Goal: Contribute content: Add original content to the website for others to see

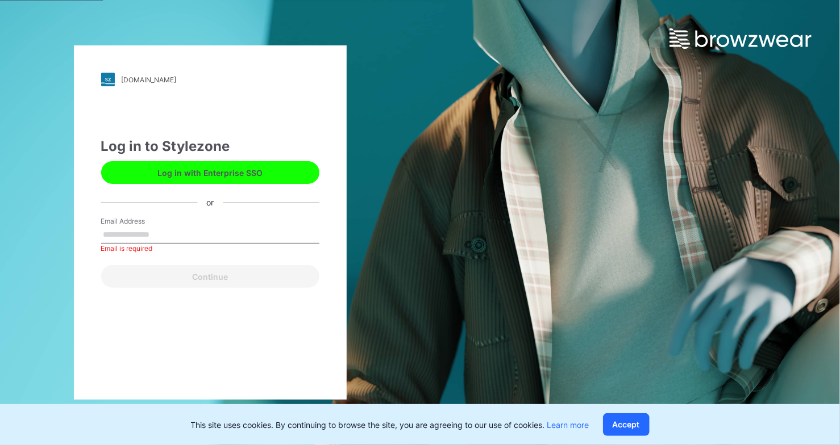
paste input "**********"
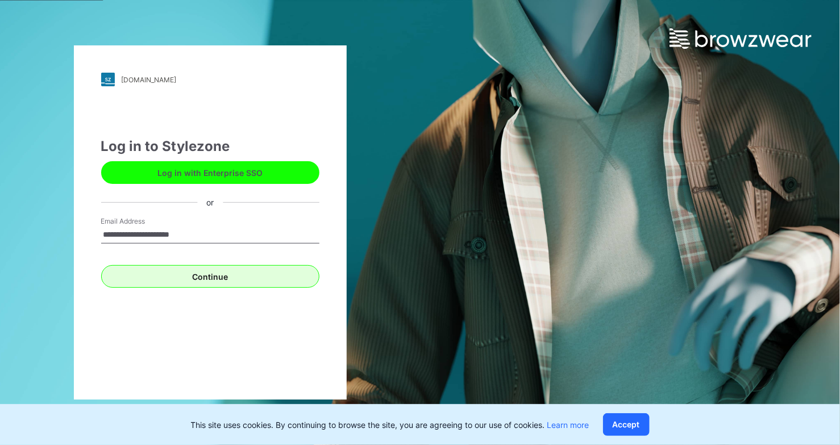
type input "**********"
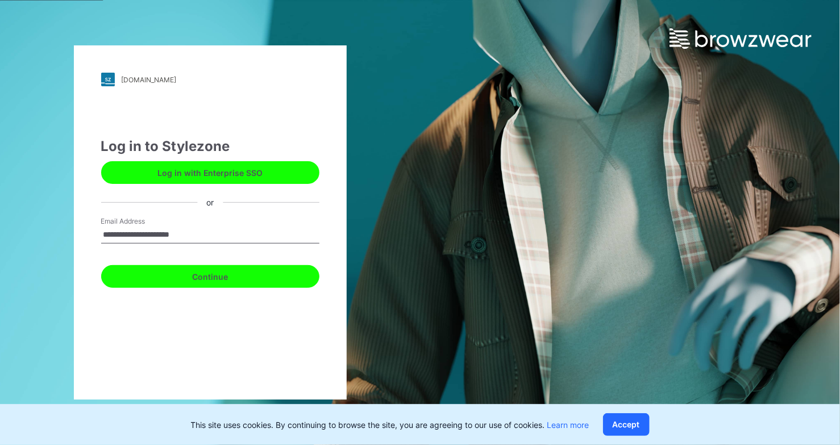
click at [227, 274] on button "Continue" at bounding box center [210, 276] width 218 height 23
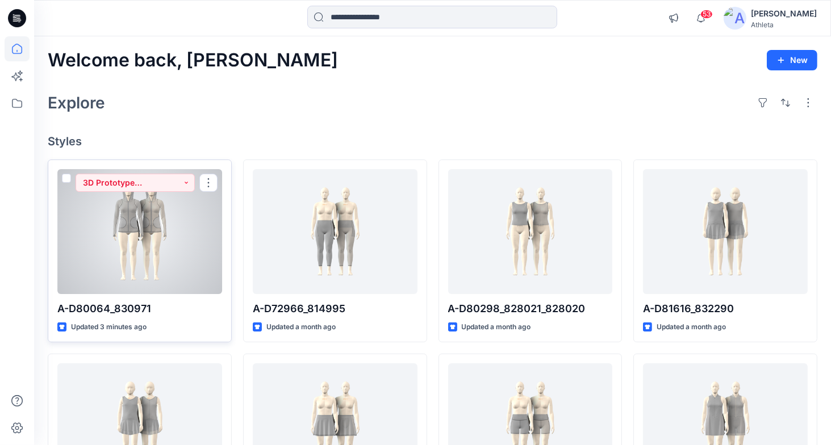
click at [170, 213] on div at bounding box center [139, 231] width 165 height 125
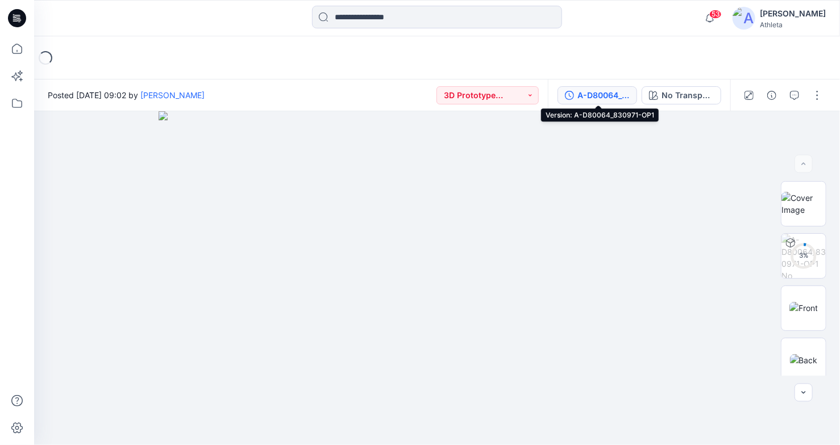
click at [617, 97] on div "A-D80064_830971-OP1" at bounding box center [603, 95] width 52 height 12
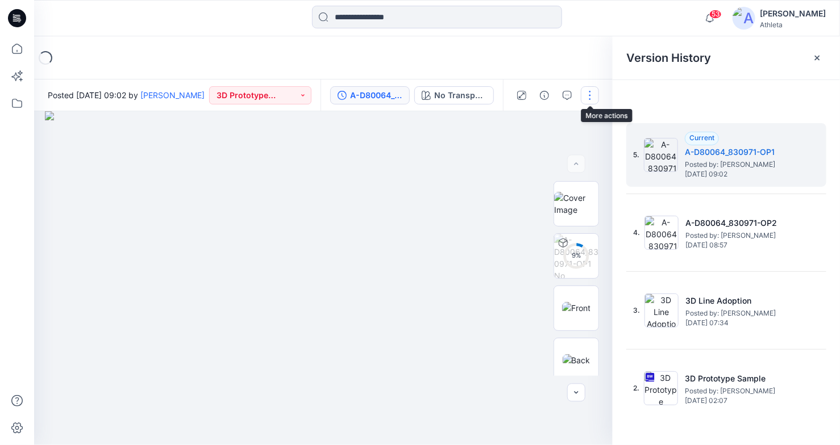
click at [598, 97] on button "button" at bounding box center [590, 95] width 18 height 18
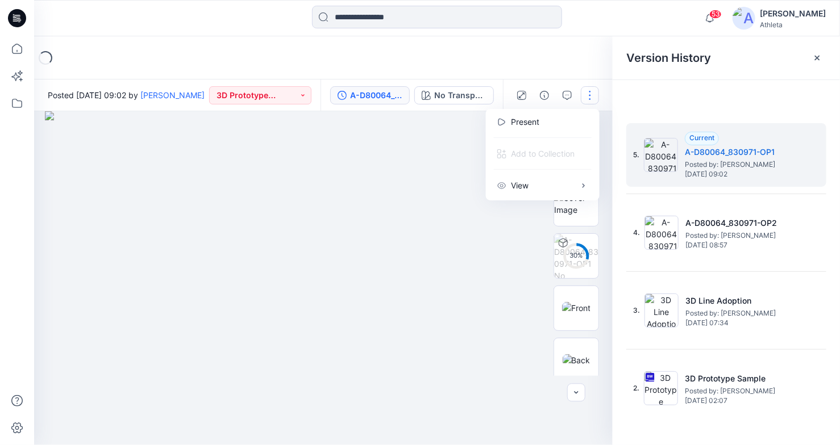
click at [493, 256] on img at bounding box center [323, 278] width 557 height 334
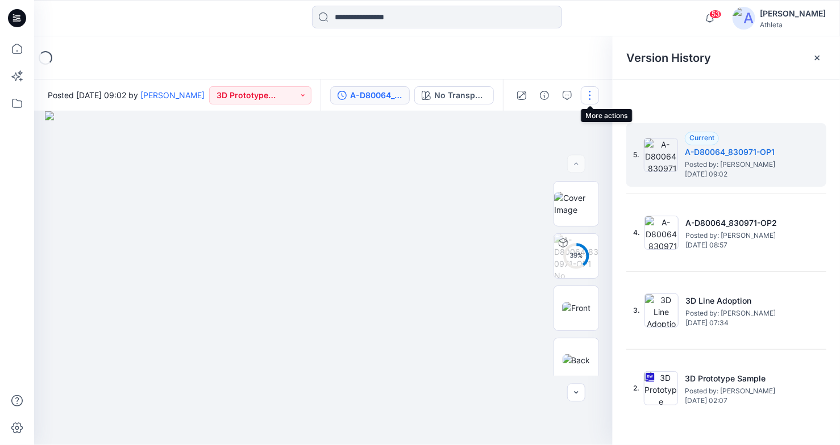
click at [586, 97] on button "button" at bounding box center [590, 95] width 18 height 18
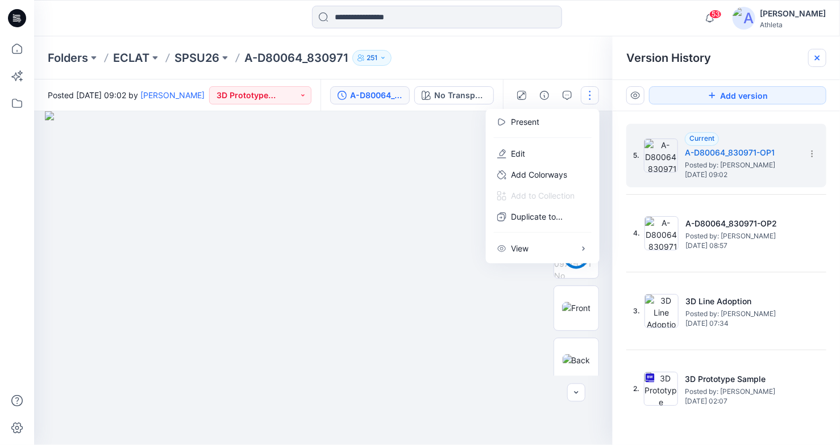
click at [818, 57] on icon at bounding box center [817, 58] width 5 height 5
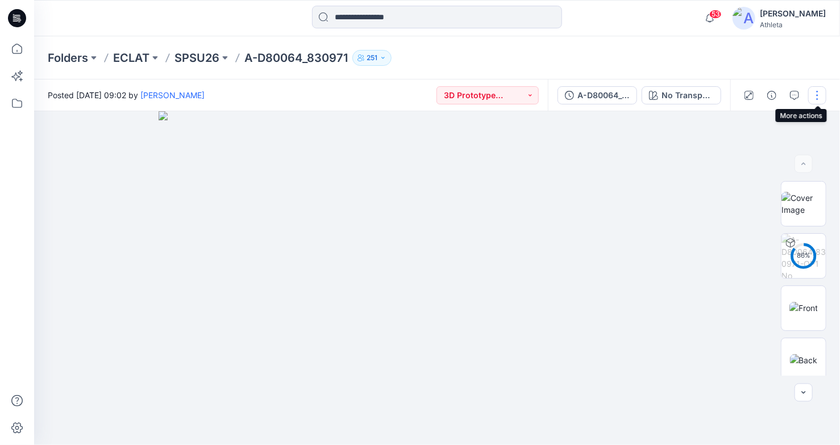
click at [815, 98] on button "button" at bounding box center [817, 95] width 18 height 18
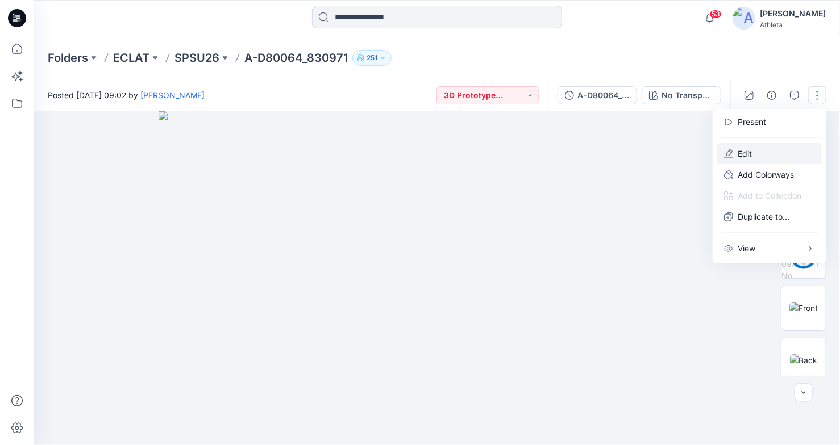
click at [744, 153] on p "Edit" at bounding box center [744, 154] width 14 height 12
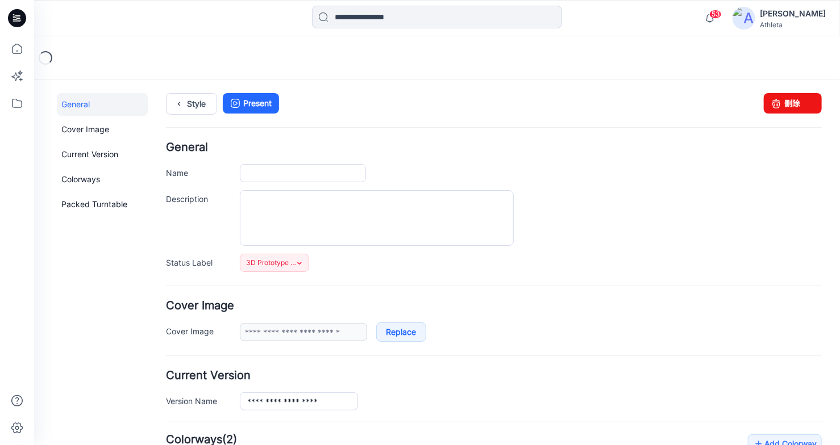
type input "**********"
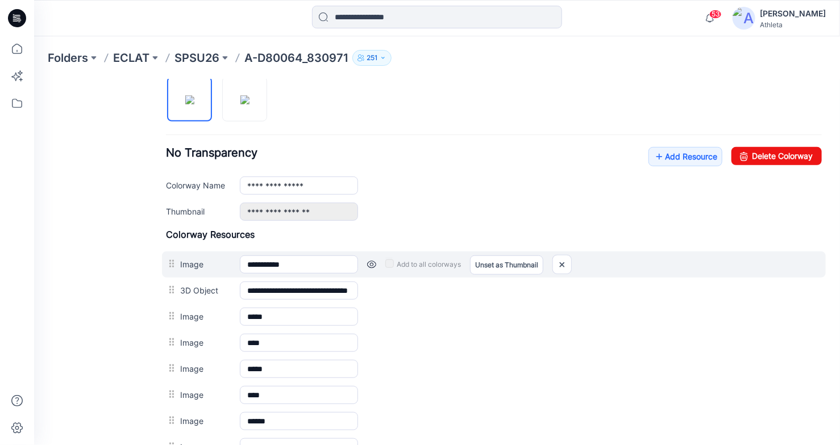
scroll to position [398, 0]
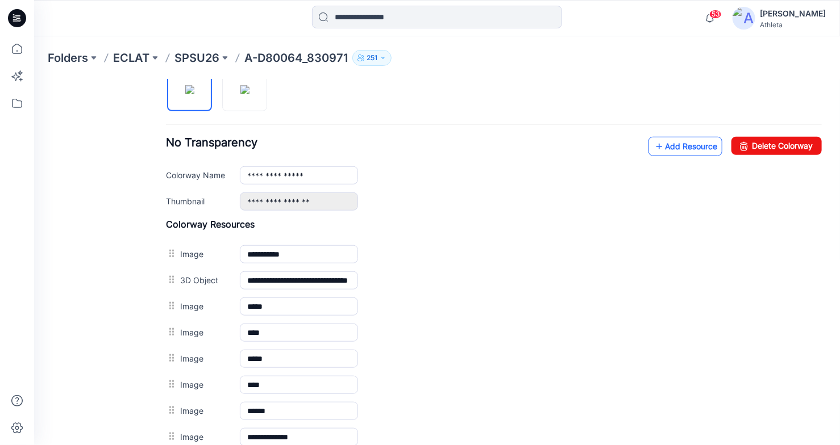
click at [690, 148] on link "Add Resource" at bounding box center [685, 145] width 74 height 19
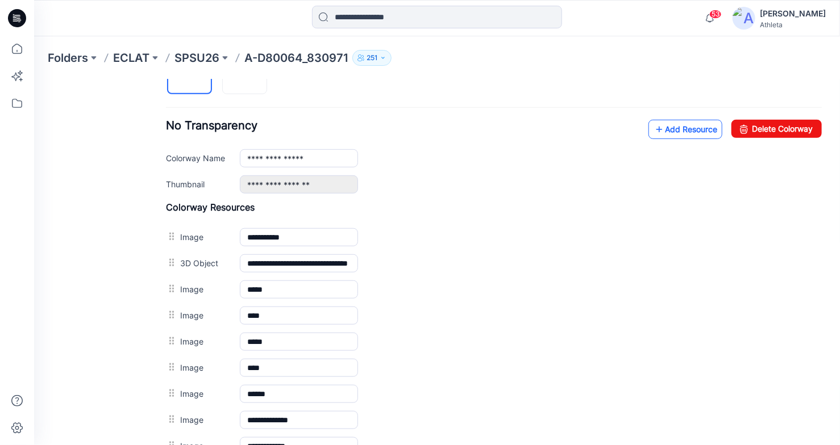
scroll to position [410, 0]
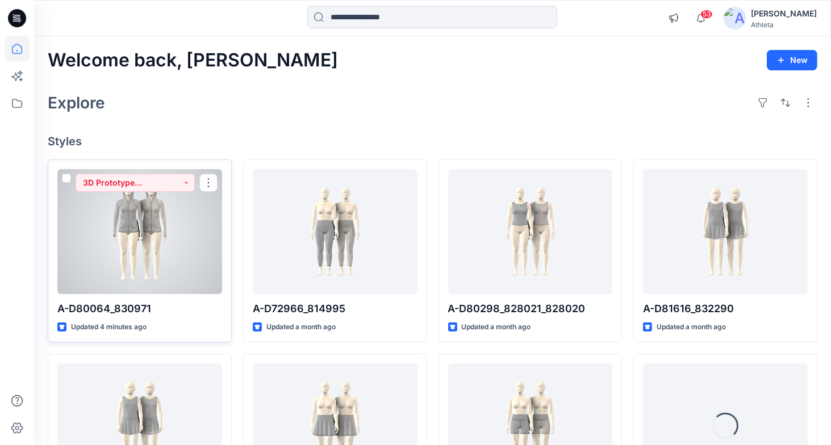
click at [204, 231] on div at bounding box center [139, 231] width 165 height 125
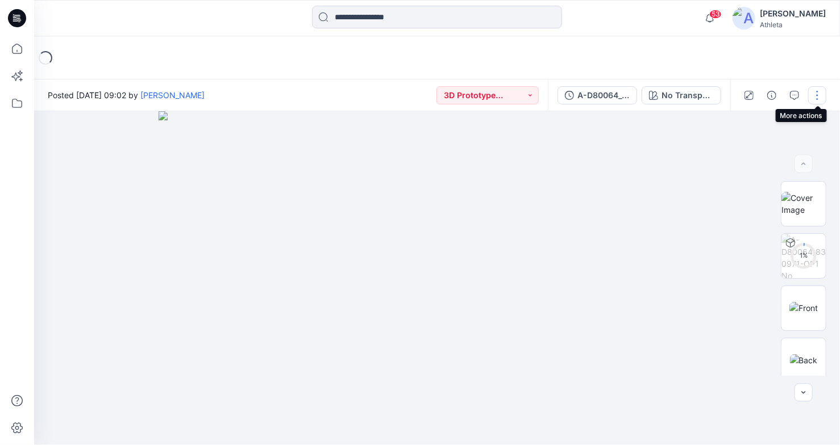
click at [820, 99] on button "button" at bounding box center [817, 95] width 18 height 18
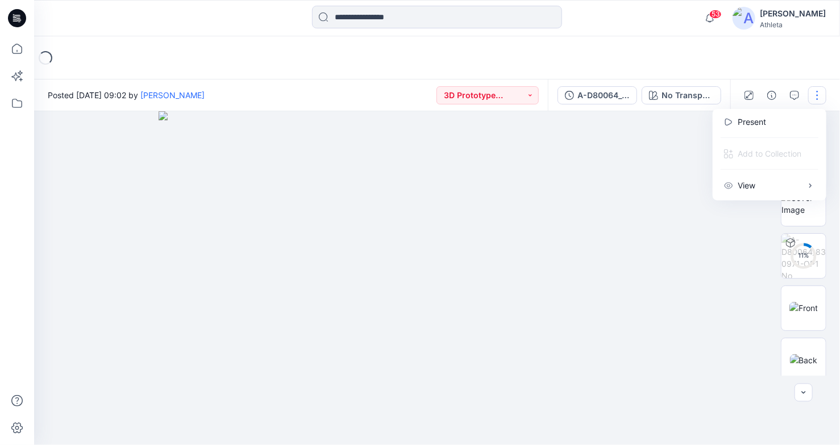
click at [617, 176] on img at bounding box center [436, 278] width 557 height 334
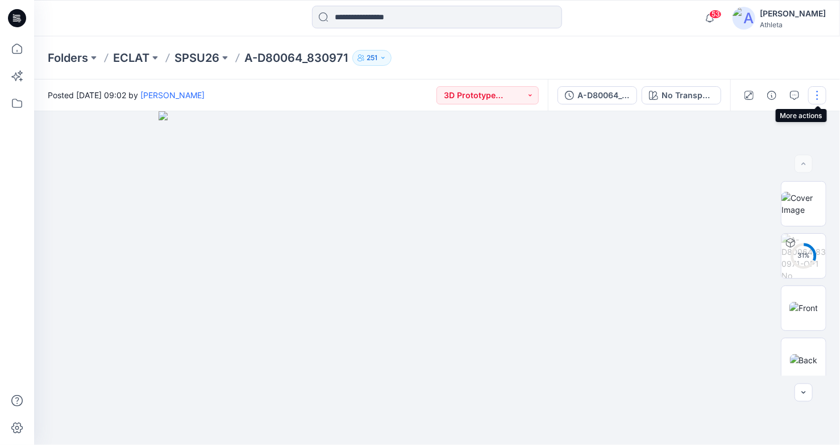
click at [815, 97] on button "button" at bounding box center [817, 95] width 18 height 18
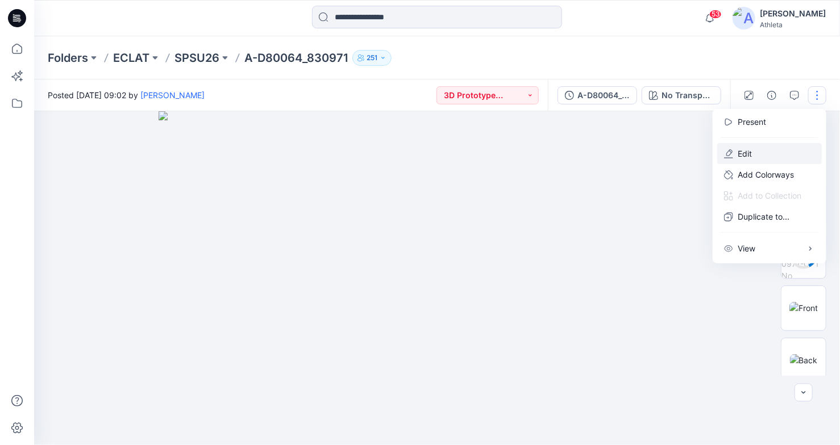
click at [745, 158] on p "Edit" at bounding box center [744, 154] width 14 height 12
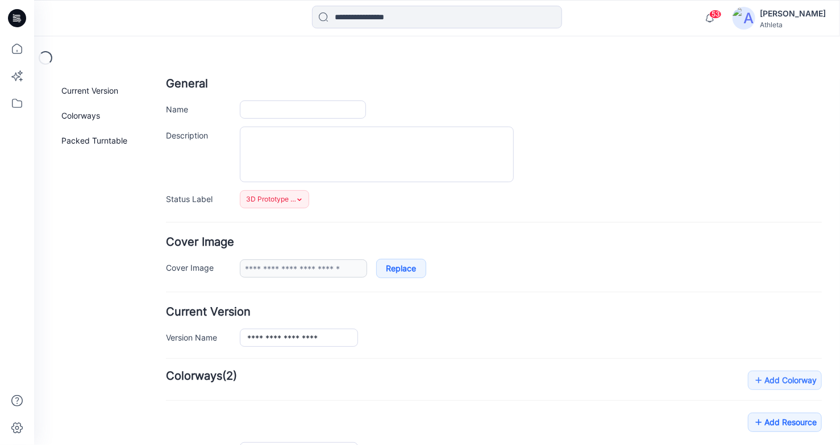
type input "**********"
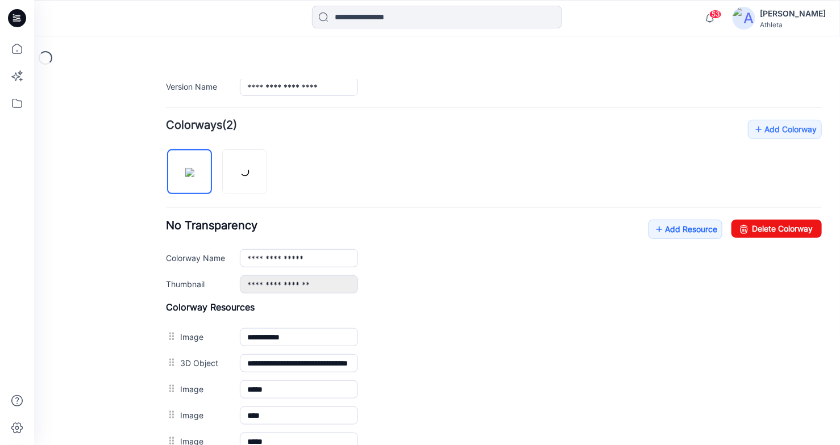
scroll to position [341, 0]
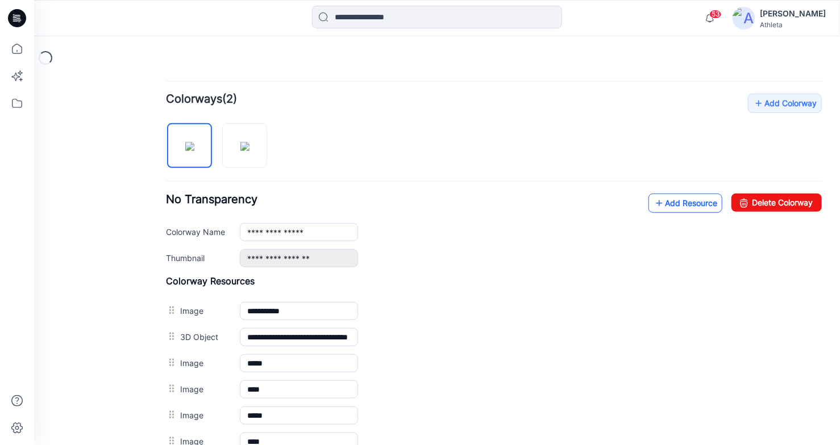
click at [678, 201] on link "Add Resource" at bounding box center [685, 202] width 74 height 19
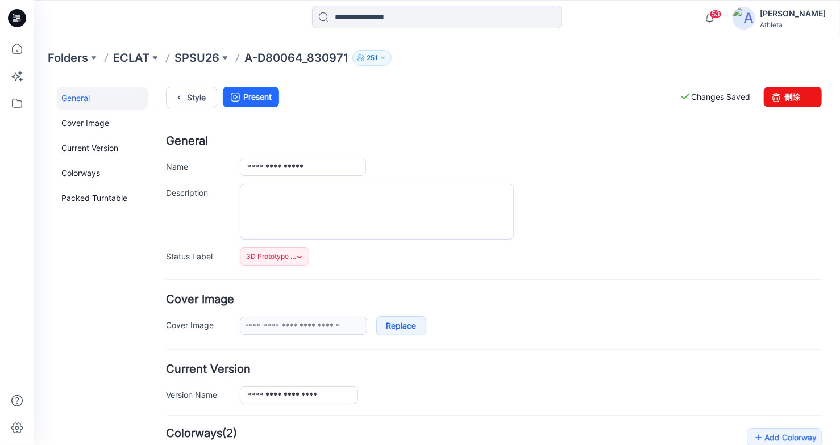
scroll to position [0, 0]
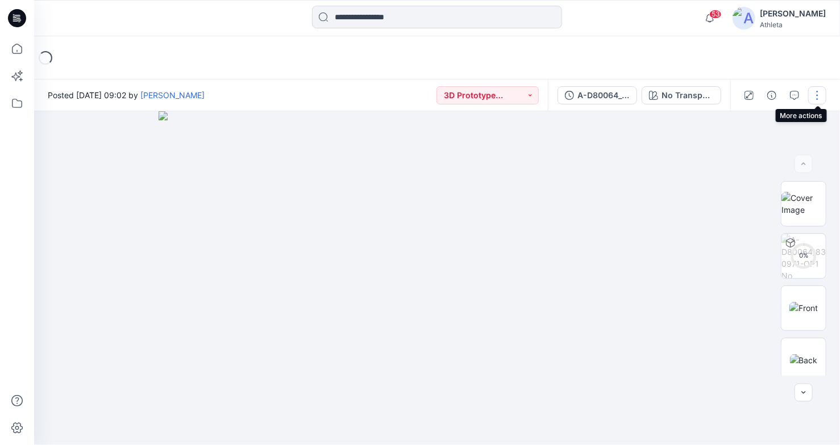
click at [816, 97] on button "button" at bounding box center [817, 95] width 18 height 18
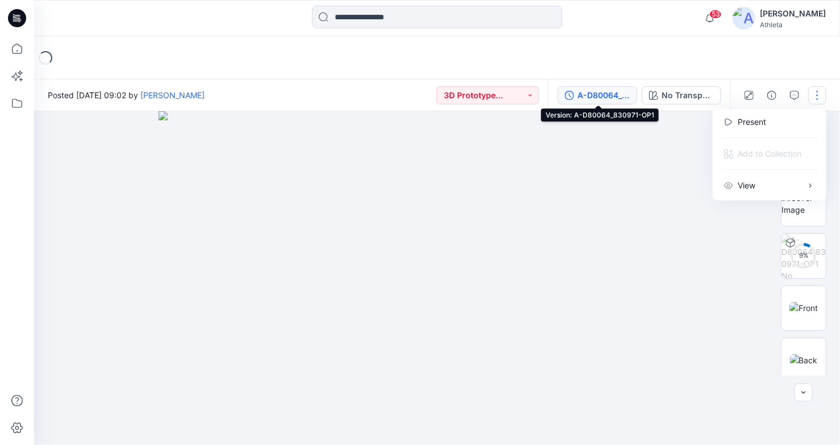
click at [604, 92] on div "A-D80064_830971-OP1" at bounding box center [603, 95] width 52 height 12
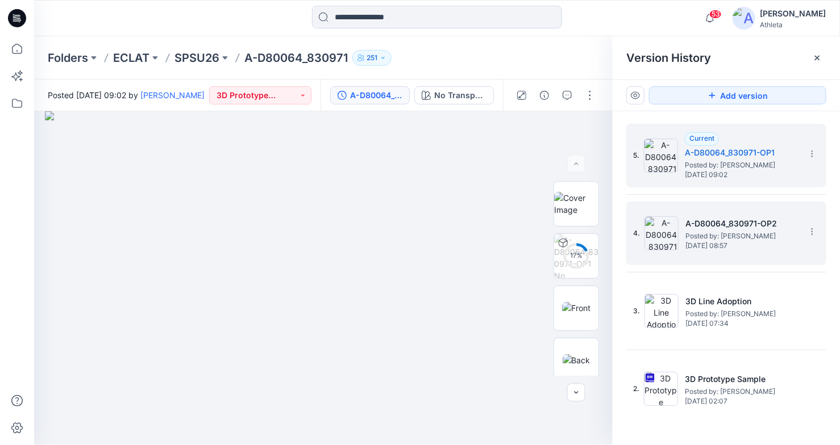
click at [756, 233] on span "Posted by: [PERSON_NAME]" at bounding box center [742, 236] width 114 height 11
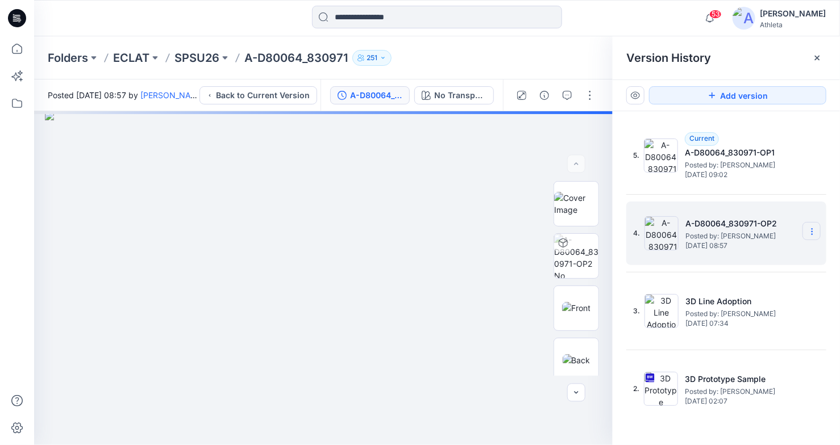
click at [812, 232] on icon at bounding box center [811, 232] width 1 height 1
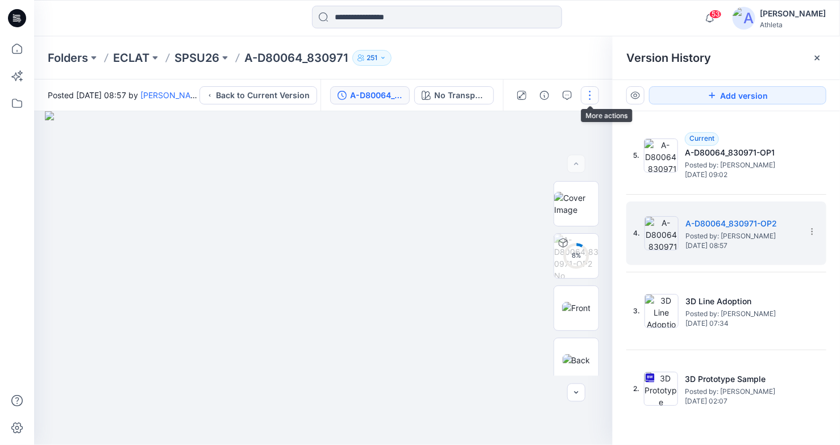
click at [583, 93] on button "button" at bounding box center [590, 95] width 18 height 18
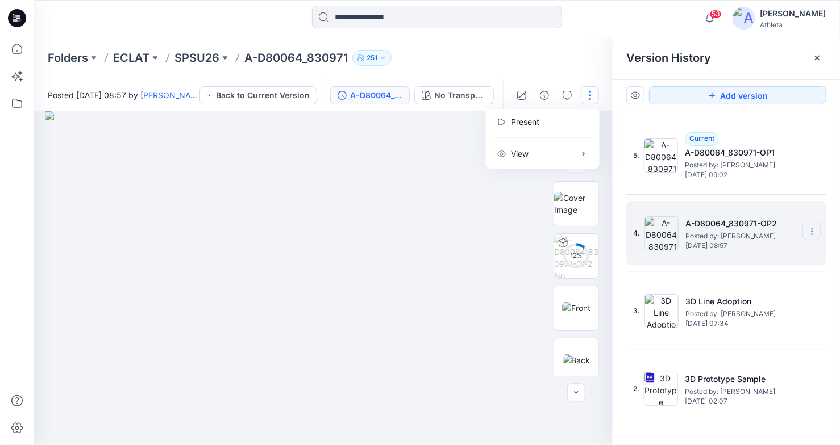
click at [804, 229] on section at bounding box center [811, 231] width 18 height 18
click at [642, 215] on div "4. A-D80064_830971-OP2 Posted by: [PERSON_NAME] [DATE] 08:57" at bounding box center [718, 233] width 170 height 55
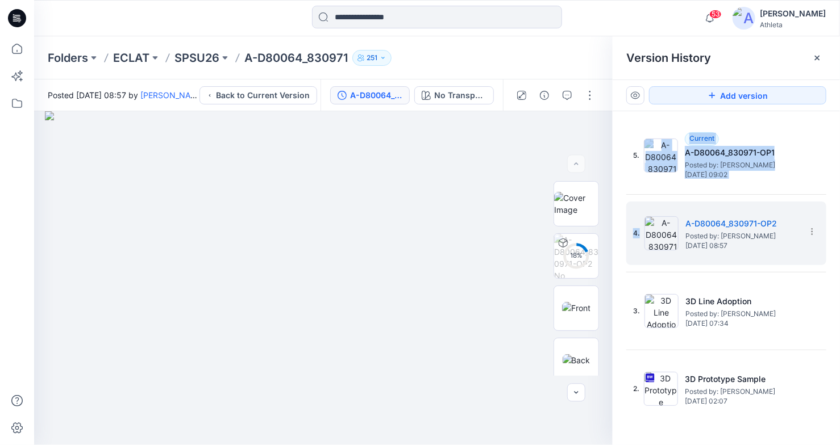
drag, startPoint x: 631, startPoint y: 214, endPoint x: 637, endPoint y: 117, distance: 97.3
click at [637, 117] on div "5. Current A-D80064_830971-OP1 Posted by: [PERSON_NAME] [DATE] 09:02 4. A-D8006…" at bounding box center [725, 286] width 227 height 350
drag, startPoint x: 732, startPoint y: 216, endPoint x: 734, endPoint y: 190, distance: 26.2
click at [734, 190] on div "5. Current A-D80064_830971-OP1 Posted by: [PERSON_NAME] [DATE] 09:02 4. A-D8006…" at bounding box center [726, 272] width 200 height 297
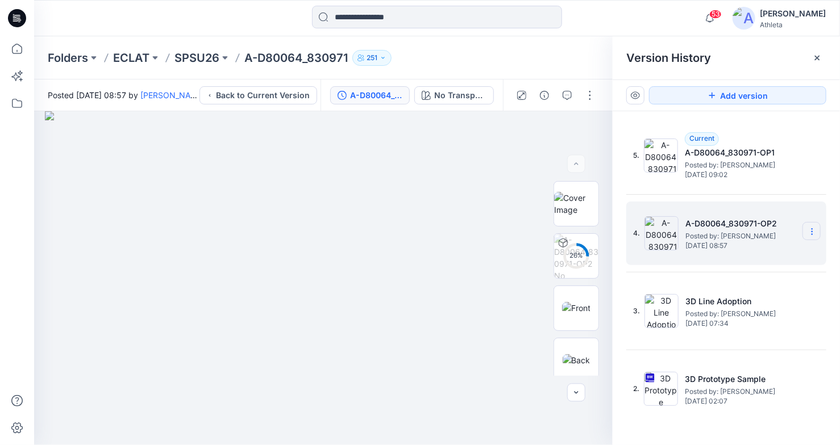
click at [807, 235] on section at bounding box center [811, 231] width 18 height 18
click at [728, 254] on span "Restore Version" at bounding box center [735, 254] width 57 height 14
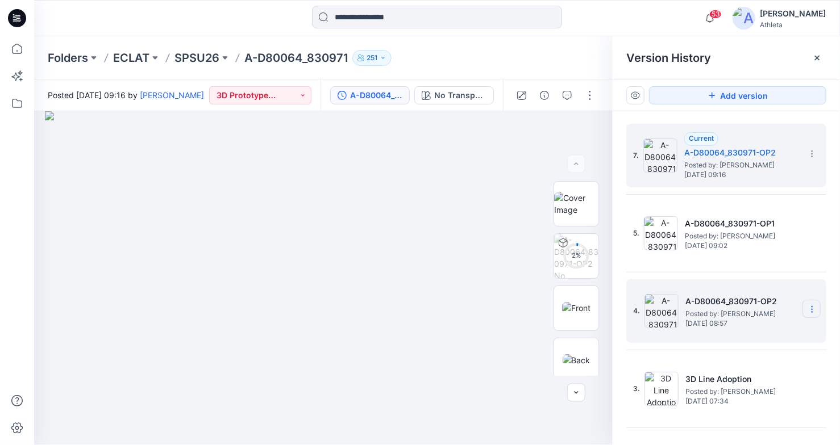
click at [807, 306] on icon at bounding box center [811, 309] width 9 height 9
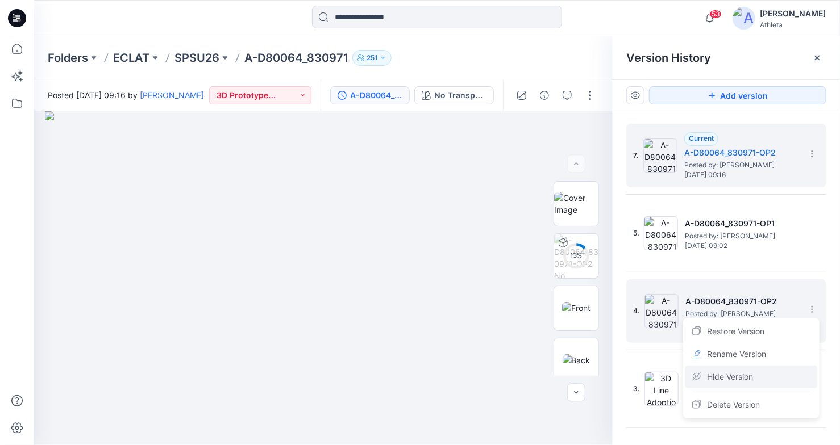
click at [695, 373] on icon at bounding box center [696, 376] width 9 height 9
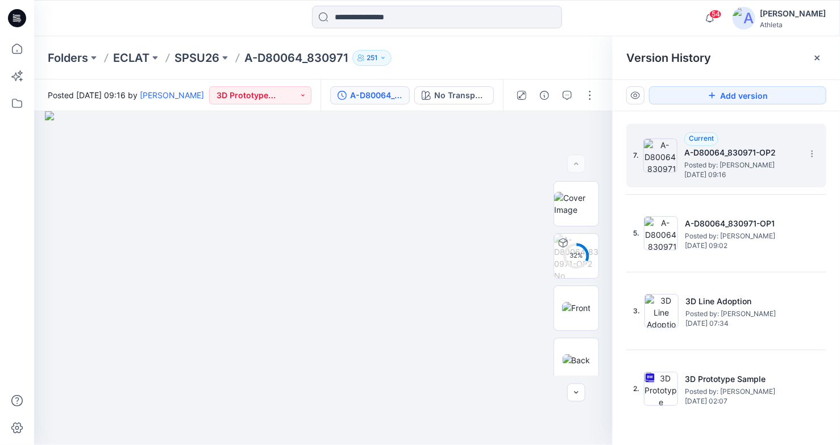
click at [750, 135] on div "Current A-D80064_830971-OP2 Posted by: Allen Chen Tuesday, September 16, 2025 0…" at bounding box center [741, 155] width 114 height 47
click at [586, 97] on button "button" at bounding box center [590, 95] width 18 height 18
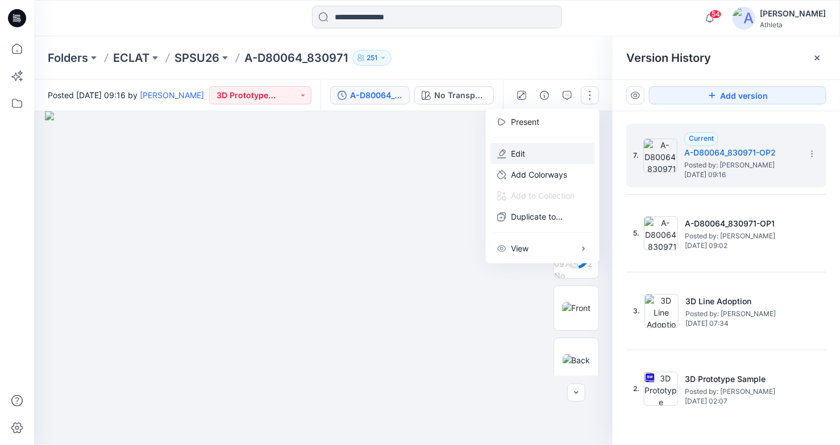
click at [519, 152] on p "Edit" at bounding box center [518, 154] width 14 height 12
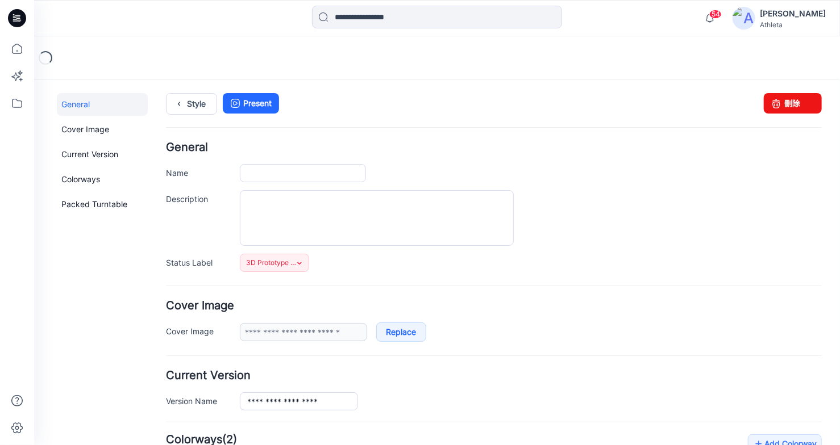
type input "**********"
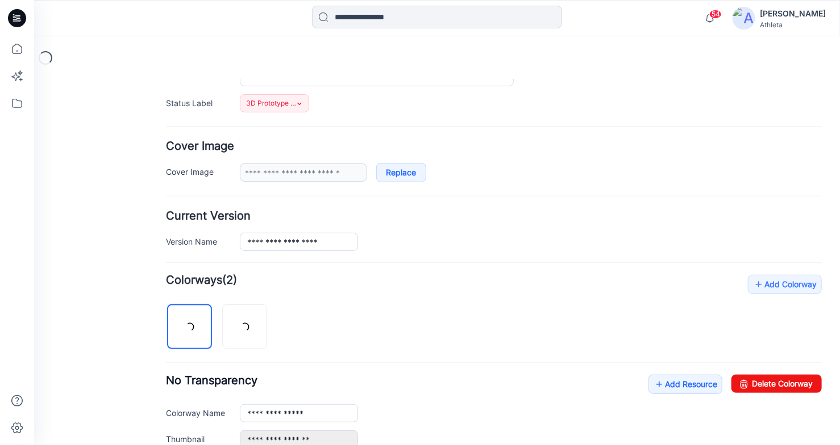
scroll to position [227, 0]
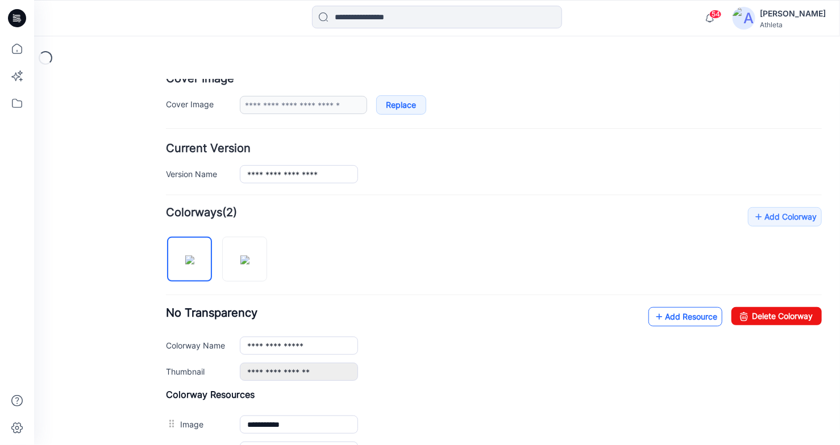
click at [678, 317] on link "Add Resource" at bounding box center [685, 316] width 74 height 19
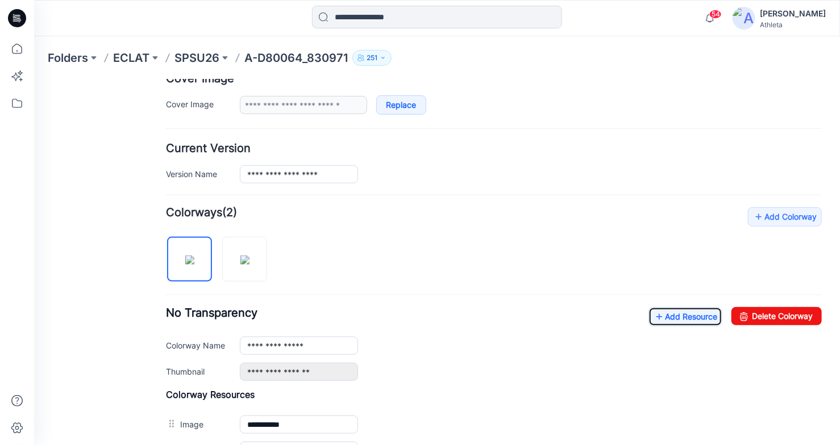
scroll to position [0, 0]
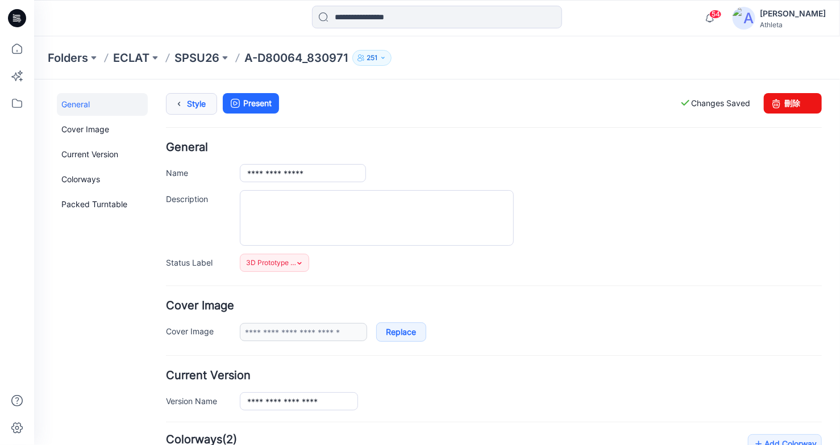
click at [181, 102] on icon at bounding box center [178, 103] width 16 height 20
